Goal: Task Accomplishment & Management: Use online tool/utility

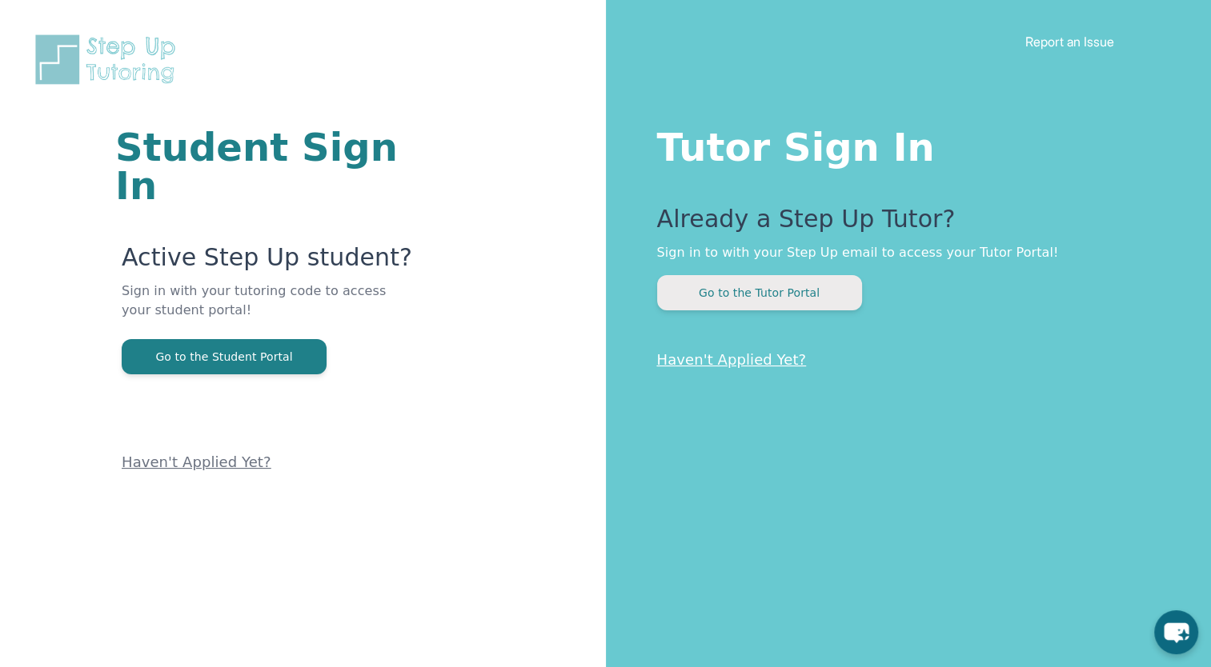
click at [786, 301] on button "Go to the Tutor Portal" at bounding box center [759, 292] width 205 height 35
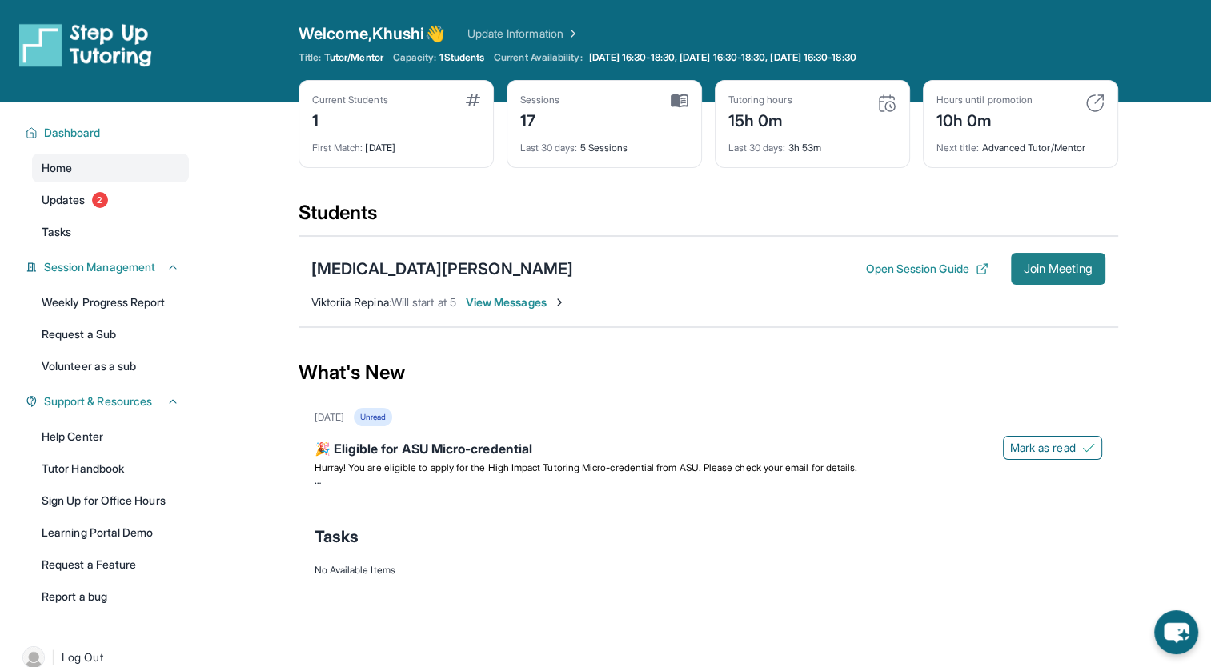
click at [1031, 270] on span "Join Meeting" at bounding box center [1057, 269] width 69 height 10
click at [781, 330] on section "Students [MEDICAL_DATA][PERSON_NAME] Open Session Guide Join Meeting [PERSON_NA…" at bounding box center [707, 269] width 819 height 138
click at [1031, 276] on button "Join Meeting" at bounding box center [1058, 269] width 94 height 32
click at [1075, 274] on span "Join Meeting" at bounding box center [1057, 269] width 69 height 10
click at [853, 201] on div "Students" at bounding box center [707, 217] width 819 height 35
